Goal: Task Accomplishment & Management: Use online tool/utility

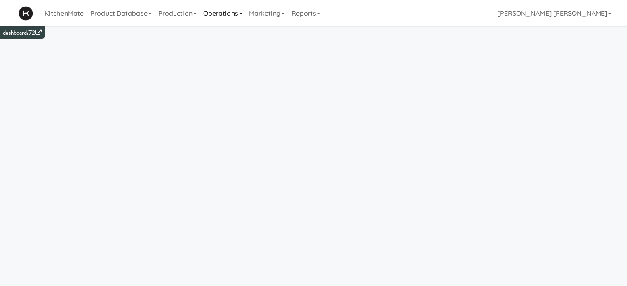
click at [227, 15] on link "Operations" at bounding box center [223, 13] width 46 height 26
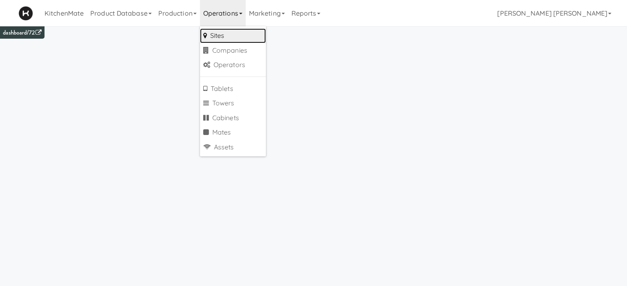
click at [226, 35] on link "Sites" at bounding box center [233, 35] width 66 height 15
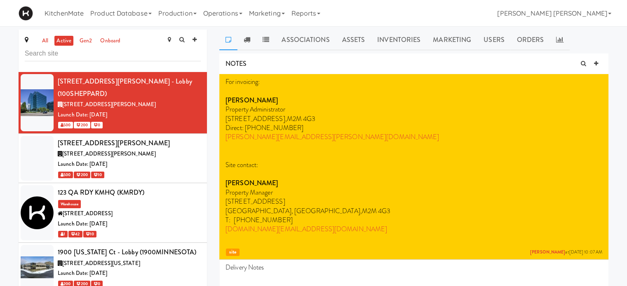
click at [98, 54] on input "text" at bounding box center [113, 53] width 176 height 15
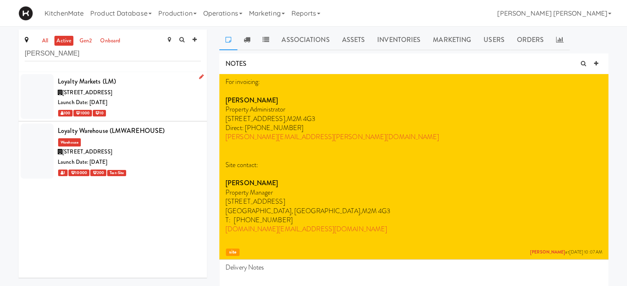
type input "[PERSON_NAME]"
click at [74, 89] on span "[STREET_ADDRESS]" at bounding box center [87, 93] width 50 height 8
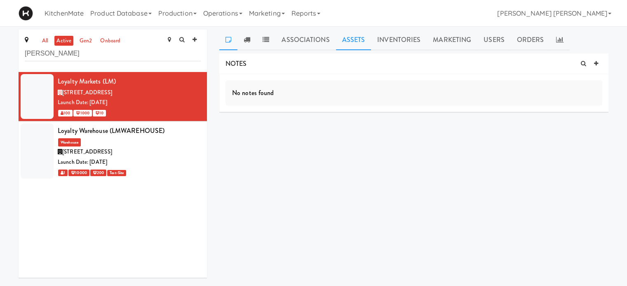
click at [348, 42] on link "Assets" at bounding box center [353, 40] width 35 height 21
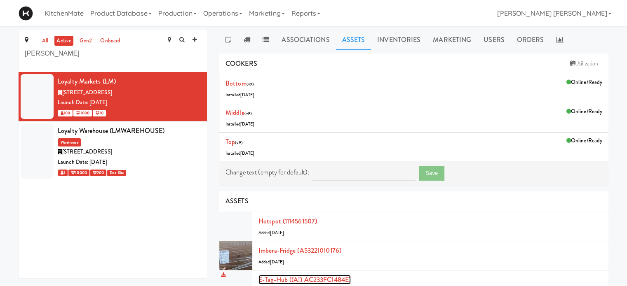
click at [335, 281] on link "E-tag-hub ((A!) AC233FC1484E)" at bounding box center [304, 279] width 92 height 9
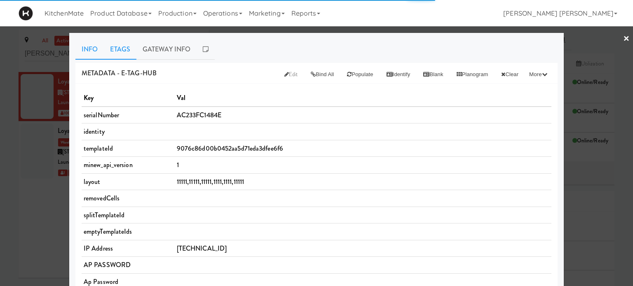
click at [116, 53] on link "Etags" at bounding box center [120, 49] width 33 height 21
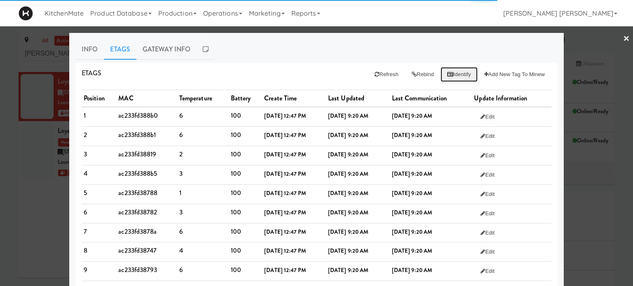
click at [450, 72] on button "Identify" at bounding box center [458, 74] width 37 height 15
